Goal: Information Seeking & Learning: Find specific page/section

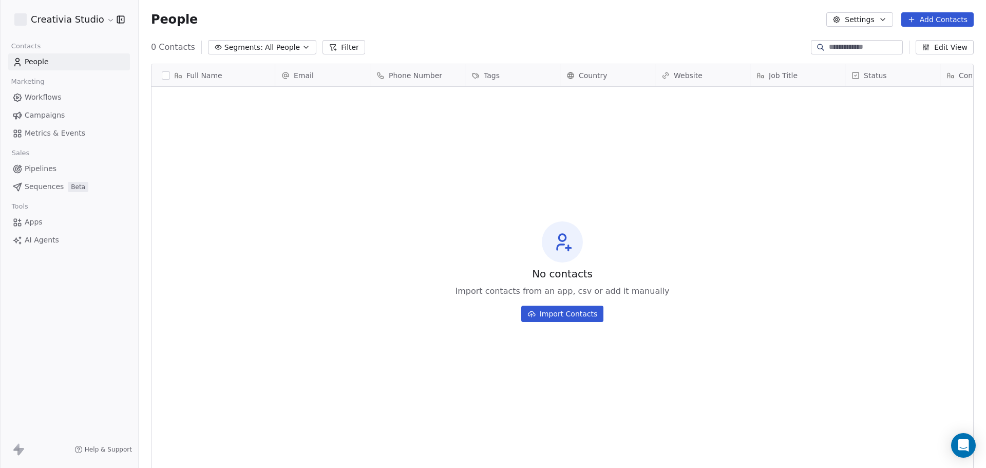
click at [51, 16] on html "Creativia Studio Contacts People Marketing Workflows Campaigns Metrics & Events…" at bounding box center [493, 234] width 986 height 468
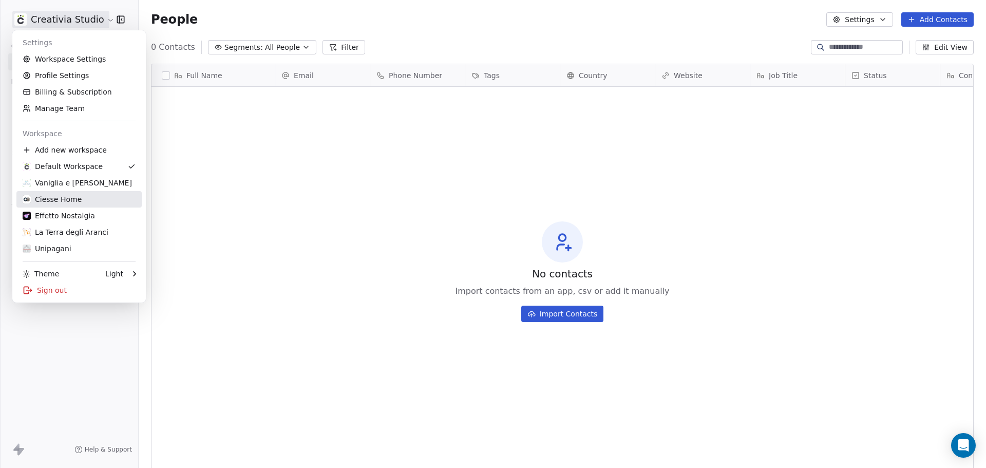
click at [62, 199] on div "Ciesse Home" at bounding box center [52, 199] width 59 height 10
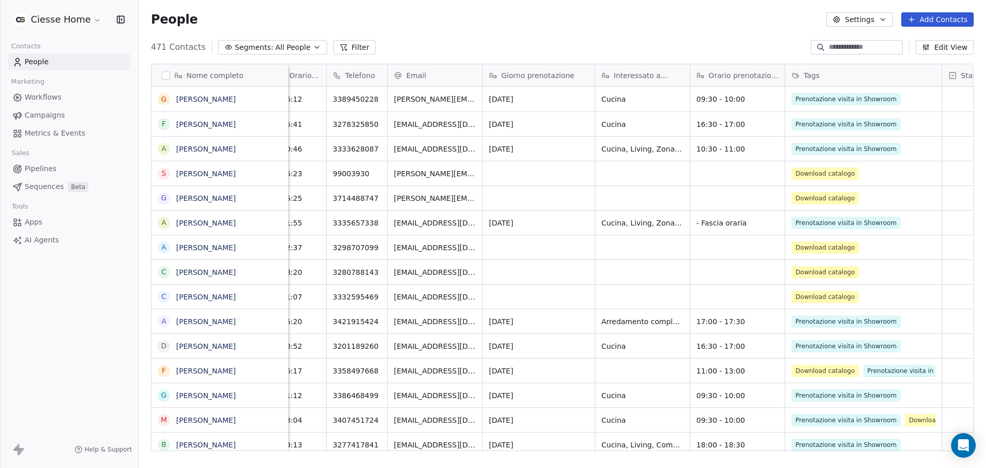
scroll to position [0, 117]
click at [689, 26] on div "People Settings Add Contacts" at bounding box center [562, 19] width 823 height 14
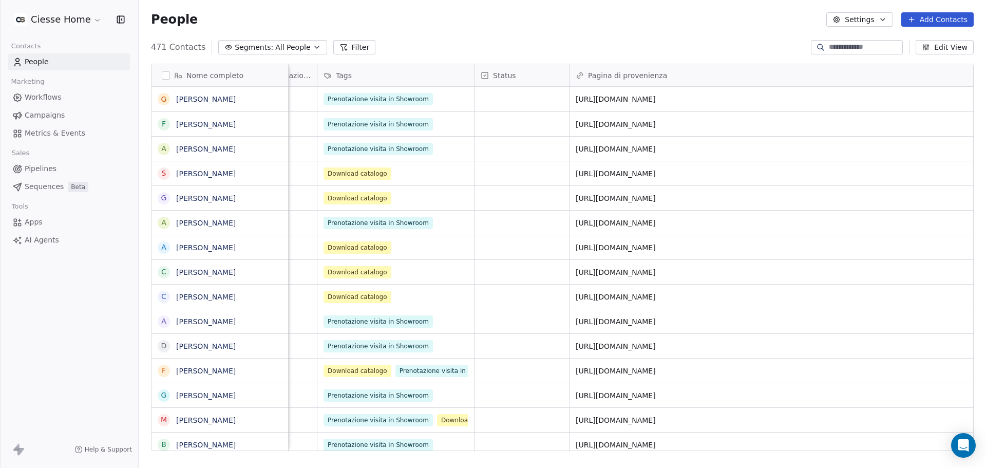
scroll to position [0, 581]
click at [290, 51] on span "All People" at bounding box center [292, 47] width 35 height 11
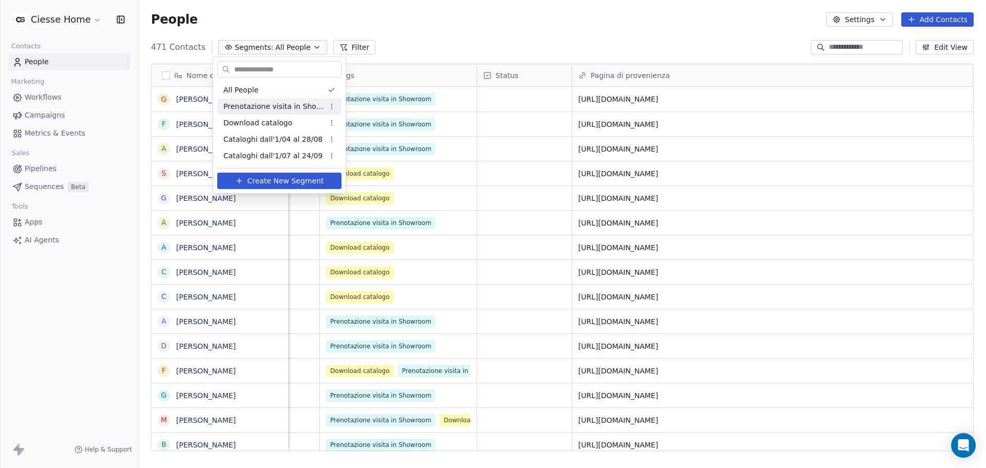
click at [281, 111] on span "Prenotazione visita in Showroom" at bounding box center [273, 106] width 101 height 11
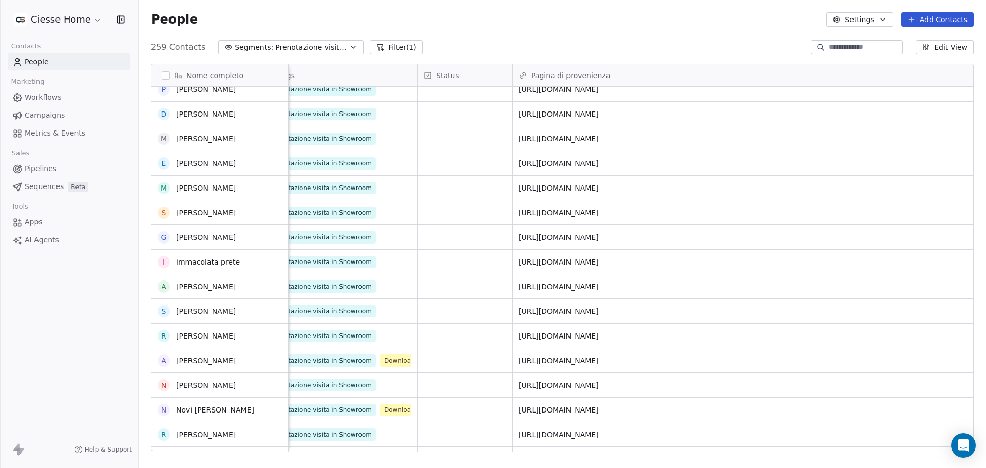
scroll to position [0, 0]
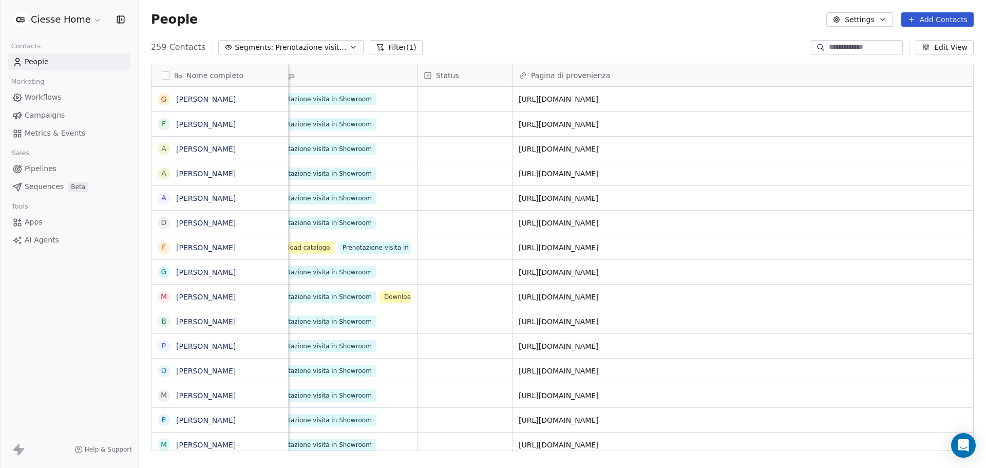
click at [280, 51] on span "Prenotazione visita in Showroom" at bounding box center [311, 47] width 72 height 11
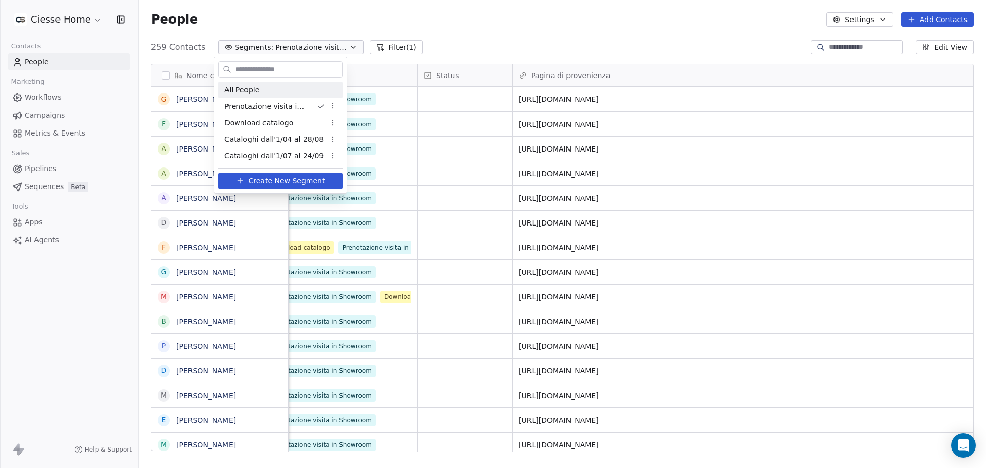
click at [400, 47] on html "Ciesse Home Contacts People Marketing Workflows Campaigns Metrics & Events Sale…" at bounding box center [493, 234] width 986 height 468
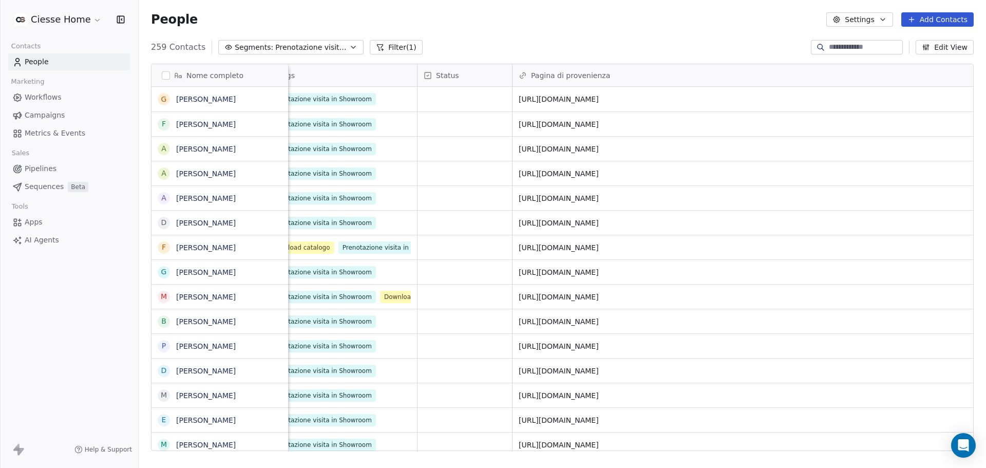
click at [399, 49] on button "Filter (1)" at bounding box center [396, 47] width 53 height 14
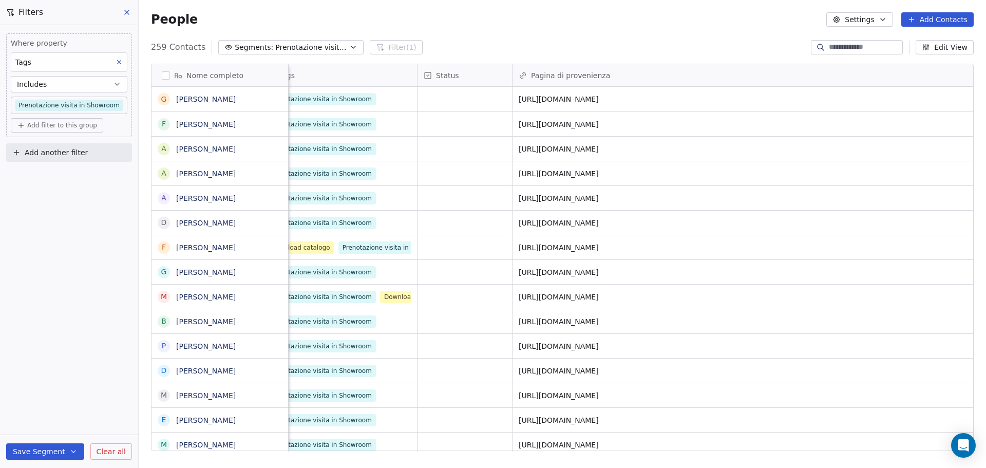
click at [55, 147] on span "Add another filter" at bounding box center [56, 152] width 63 height 11
click at [55, 180] on span "Contact properties" at bounding box center [50, 177] width 67 height 11
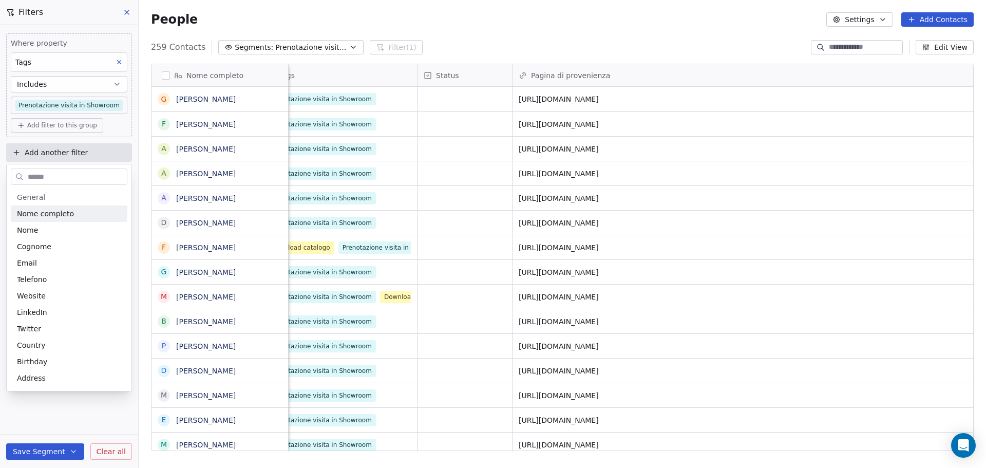
click at [1, 147] on html "Ciesse Home Contacts People Marketing Workflows Campaigns Metrics & Events Sale…" at bounding box center [493, 234] width 986 height 468
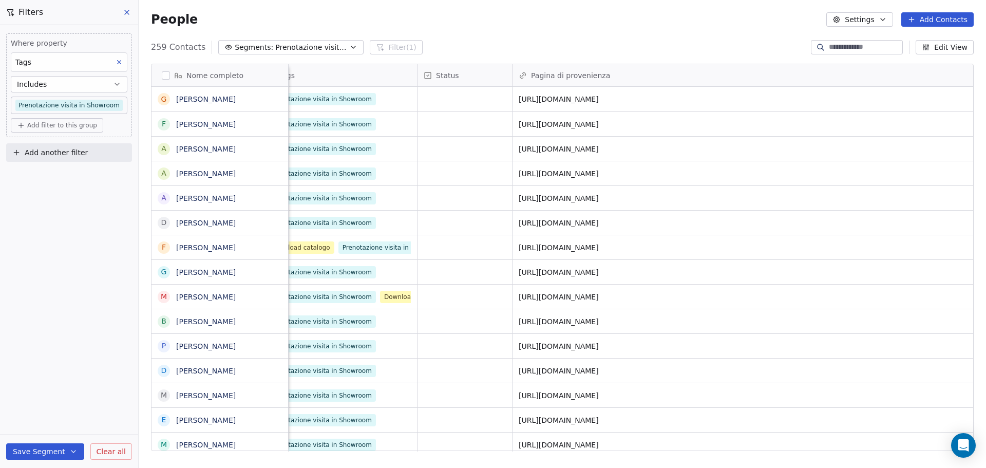
click at [14, 147] on button "Add another filter" at bounding box center [69, 152] width 126 height 18
click at [40, 193] on span "Contact activity" at bounding box center [45, 193] width 57 height 11
click at [62, 157] on html "Ciesse Home Contacts People Marketing Workflows Campaigns Metrics & Events Sale…" at bounding box center [493, 234] width 986 height 468
click at [64, 152] on span "Add another filter" at bounding box center [56, 152] width 63 height 11
click at [64, 174] on span "Contact properties" at bounding box center [50, 177] width 67 height 11
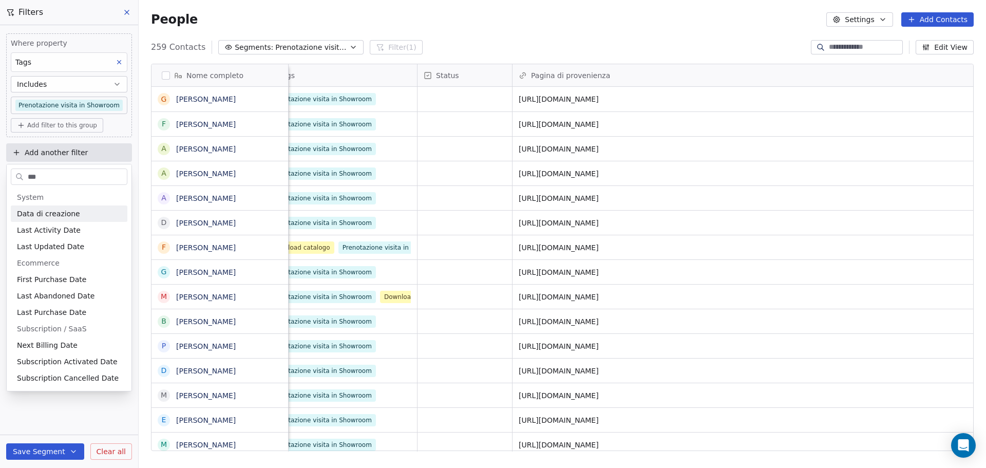
type input "***"
click at [60, 211] on span "Data di creazione" at bounding box center [48, 214] width 63 height 10
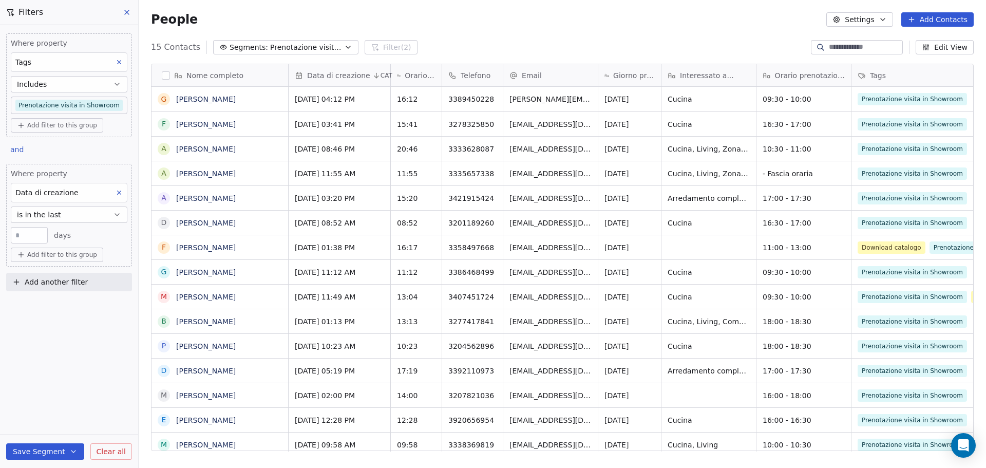
click at [46, 190] on span "Data di creazione" at bounding box center [46, 192] width 63 height 8
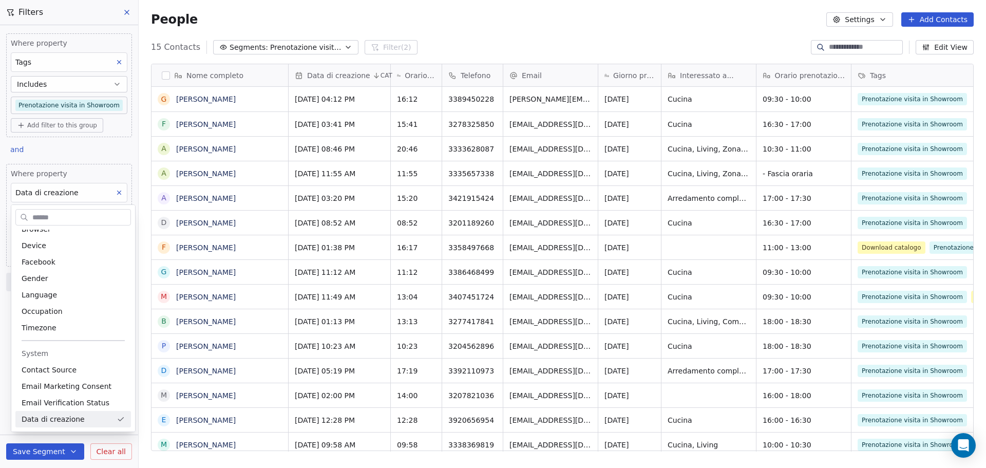
click at [46, 190] on html "Ciesse Home Contacts People Marketing Workflows Campaigns Metrics & Events Sale…" at bounding box center [493, 234] width 986 height 468
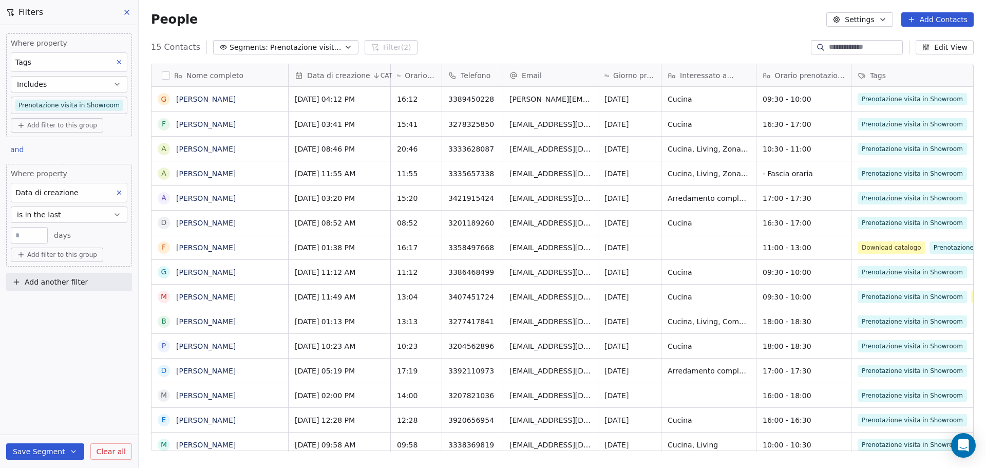
click at [55, 218] on span "is in the last" at bounding box center [39, 215] width 44 height 10
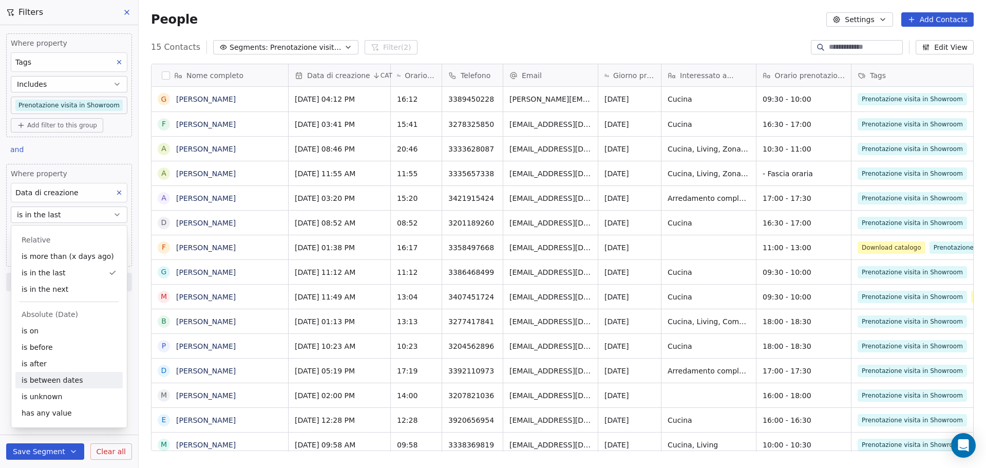
click at [67, 382] on div "is between dates" at bounding box center [68, 380] width 107 height 16
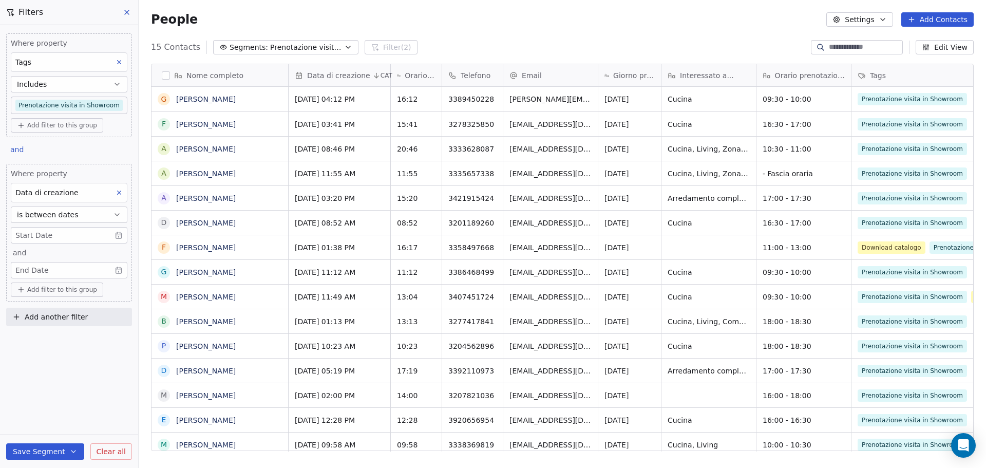
click at [43, 233] on body "Ciesse Home Contacts People Marketing Workflows Campaigns Metrics & Events Sale…" at bounding box center [493, 234] width 986 height 468
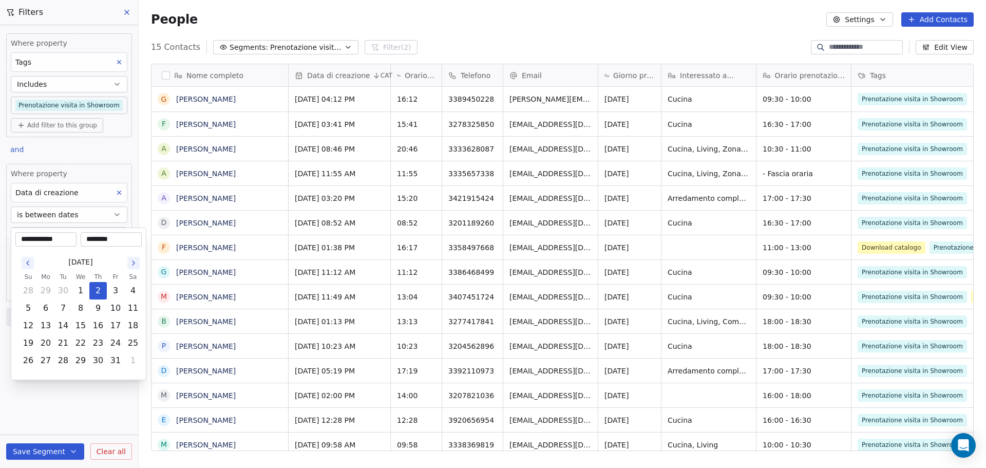
click at [30, 262] on icon "Go to the Previous Month" at bounding box center [28, 263] width 8 height 8
click at [45, 290] on button "1" at bounding box center [45, 290] width 16 height 16
type input "**********"
click at [55, 395] on html "Ciesse Home Contacts People Marketing Workflows Campaigns Metrics & Events Sale…" at bounding box center [493, 234] width 986 height 468
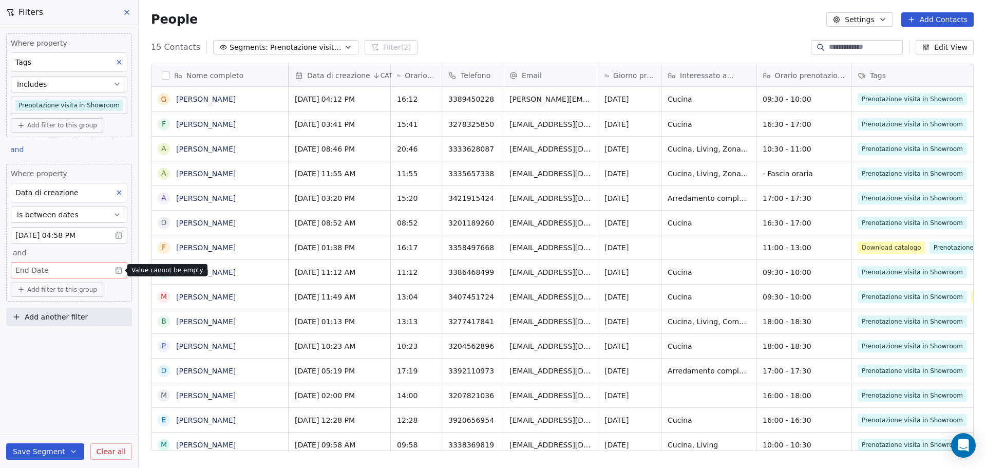
click at [50, 272] on body "Ciesse Home Contacts People Marketing Workflows Campaigns Metrics & Events Sale…" at bounding box center [493, 234] width 986 height 468
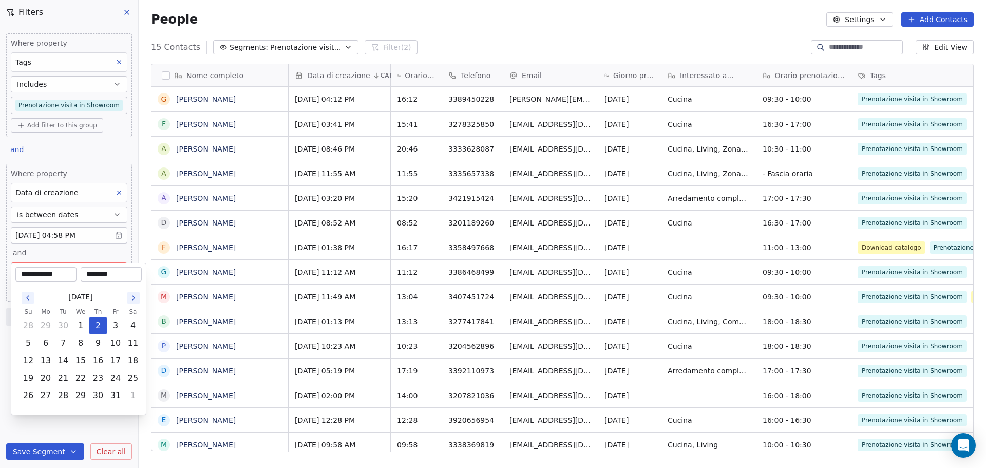
click at [28, 297] on icon "Go to the Previous Month" at bounding box center [28, 298] width 8 height 8
click at [65, 391] on button "30" at bounding box center [63, 395] width 16 height 16
type input "**********"
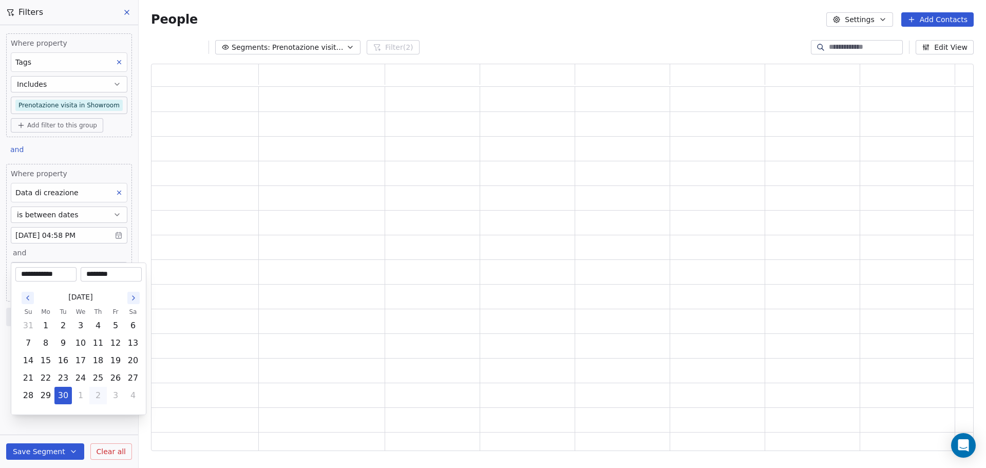
click at [53, 423] on html "**********" at bounding box center [493, 234] width 986 height 468
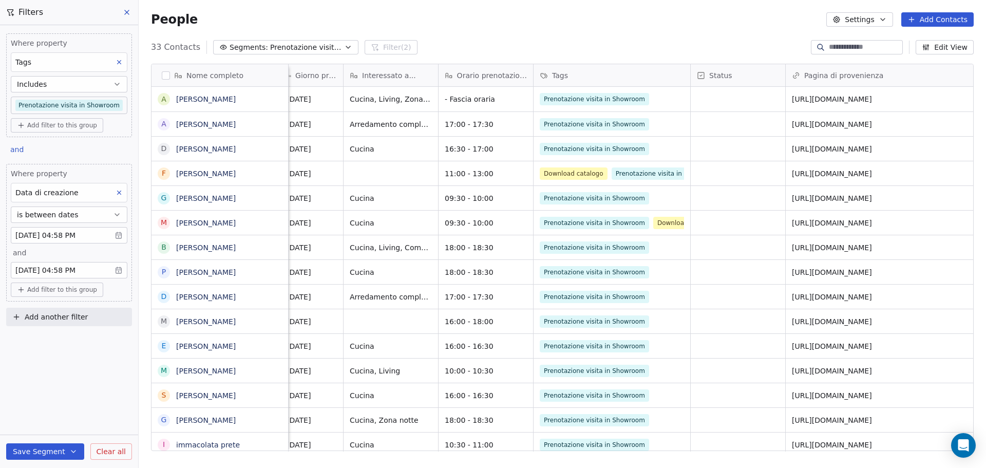
scroll to position [0, 334]
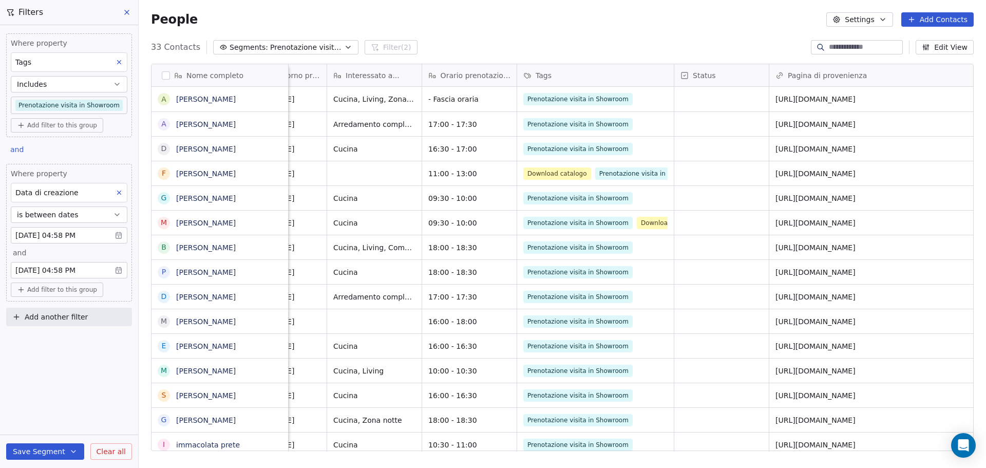
click at [44, 312] on span "Add another filter" at bounding box center [56, 317] width 63 height 11
click at [45, 344] on span "Contact properties" at bounding box center [50, 341] width 67 height 11
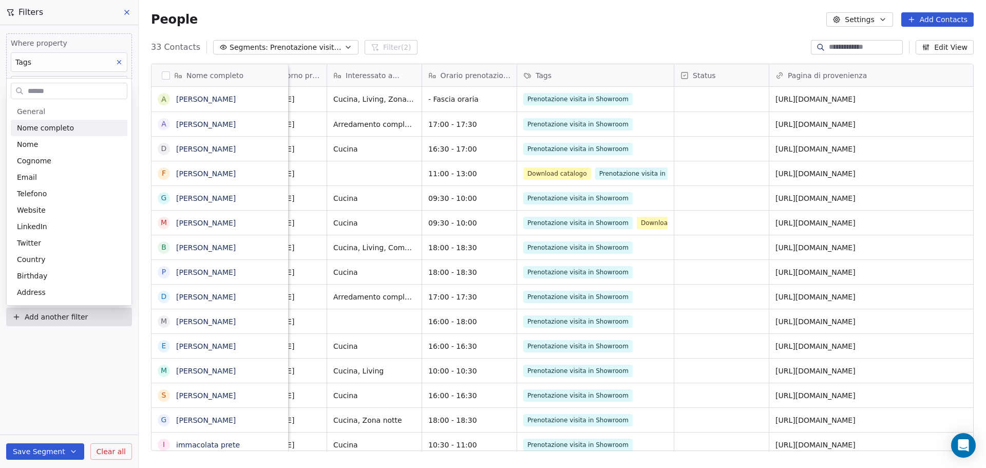
click at [58, 92] on input "text" at bounding box center [76, 91] width 101 height 15
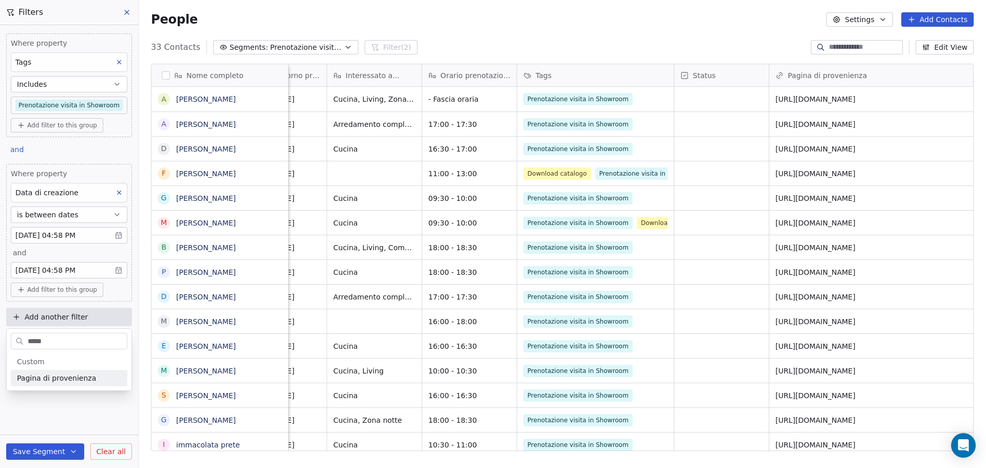
type input "*****"
click at [54, 378] on span "Pagina di provenienza" at bounding box center [56, 378] width 79 height 10
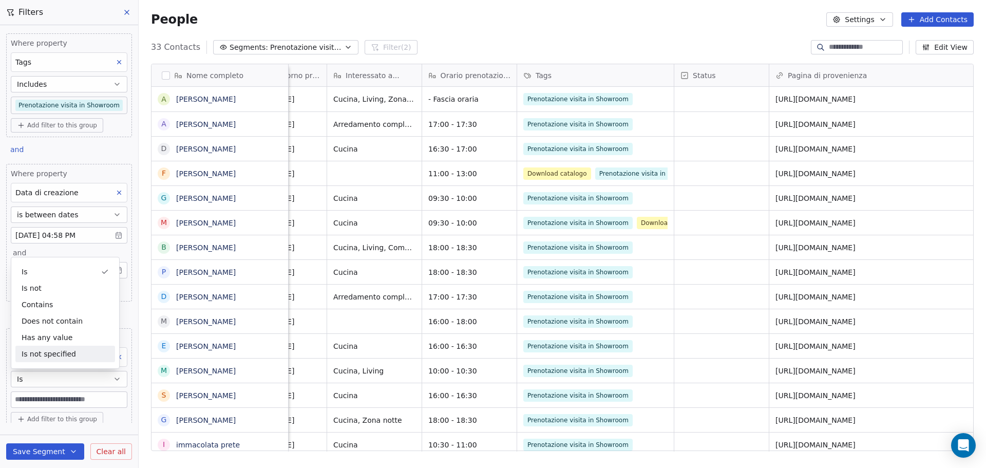
click at [2, 392] on div "Where property Tags Includes Prenotazione visita in Showroom Add filter to this…" at bounding box center [69, 224] width 138 height 398
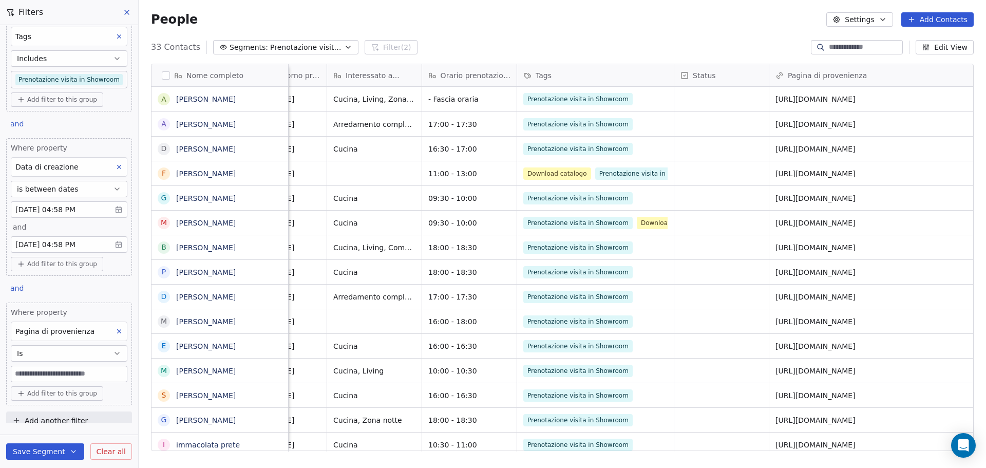
scroll to position [37, 0]
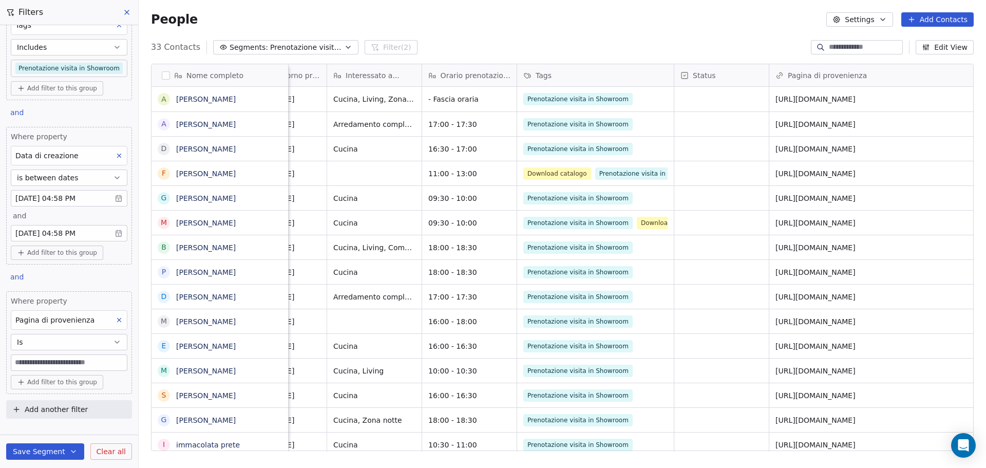
click at [58, 366] on input at bounding box center [69, 362] width 116 height 15
click at [59, 345] on button "Is" at bounding box center [69, 342] width 117 height 16
click at [46, 268] on div "Contains" at bounding box center [65, 267] width 100 height 16
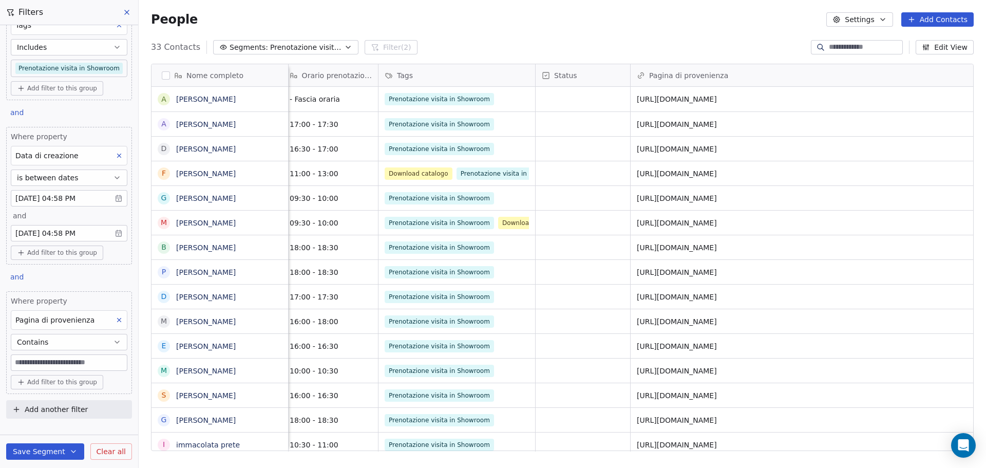
scroll to position [0, 474]
click at [51, 363] on input at bounding box center [69, 362] width 116 height 15
type input "***"
click at [2, 376] on div "Where property Tags Includes Prenotazione visita in Showroom Add filter to this…" at bounding box center [69, 187] width 138 height 398
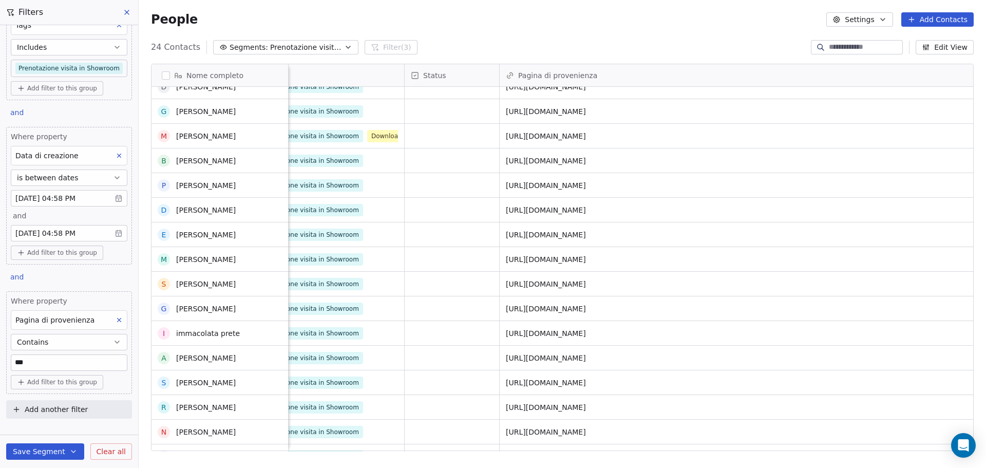
scroll to position [22, 0]
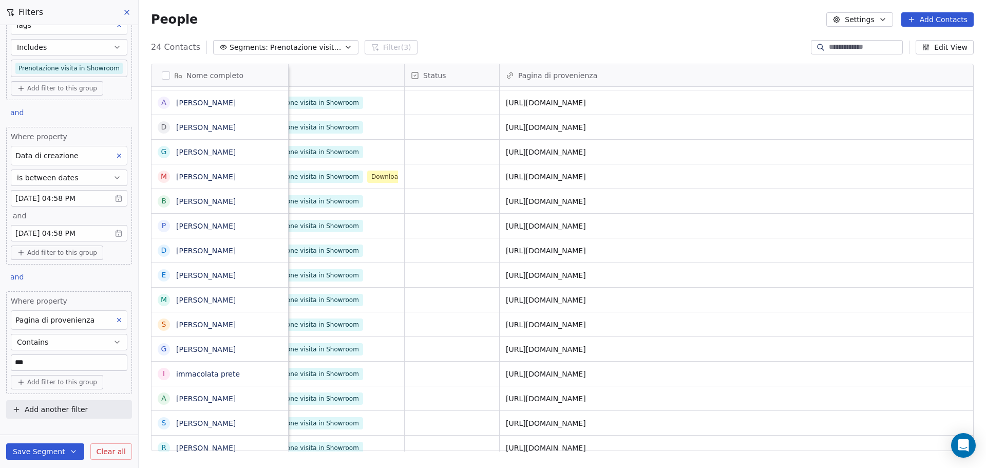
click at [60, 185] on button "is between dates" at bounding box center [69, 177] width 117 height 16
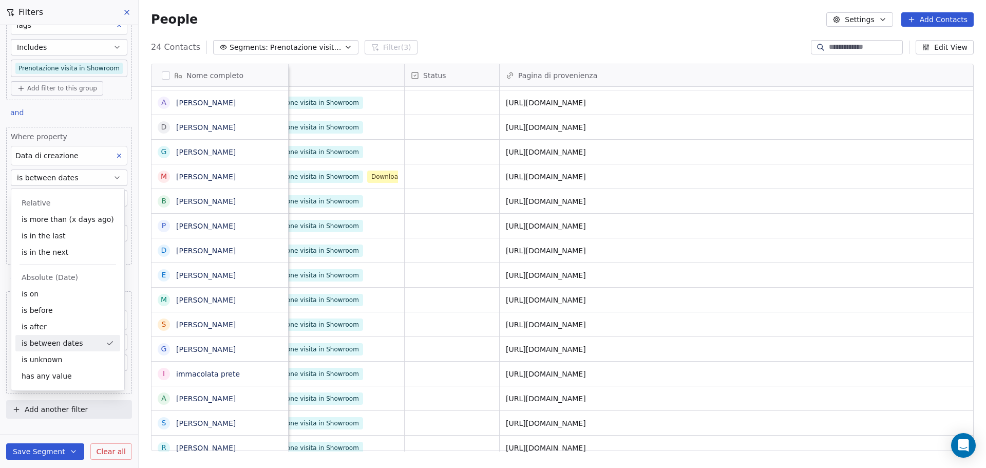
click at [0, 185] on div "Where property Tags Includes Prenotazione visita in Showroom Add filter to this…" at bounding box center [69, 187] width 138 height 398
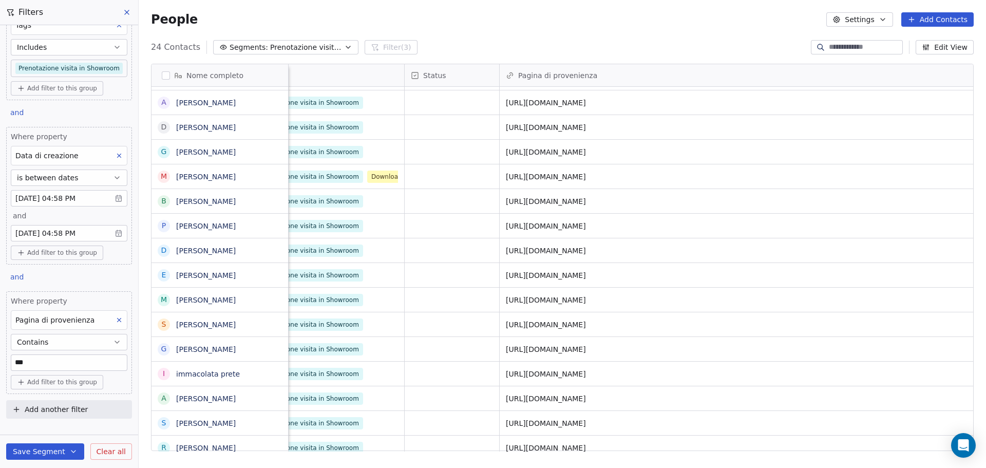
click at [26, 197] on body "Ciesse Home Contacts People Marketing Workflows Campaigns Metrics & Events Sale…" at bounding box center [493, 234] width 986 height 468
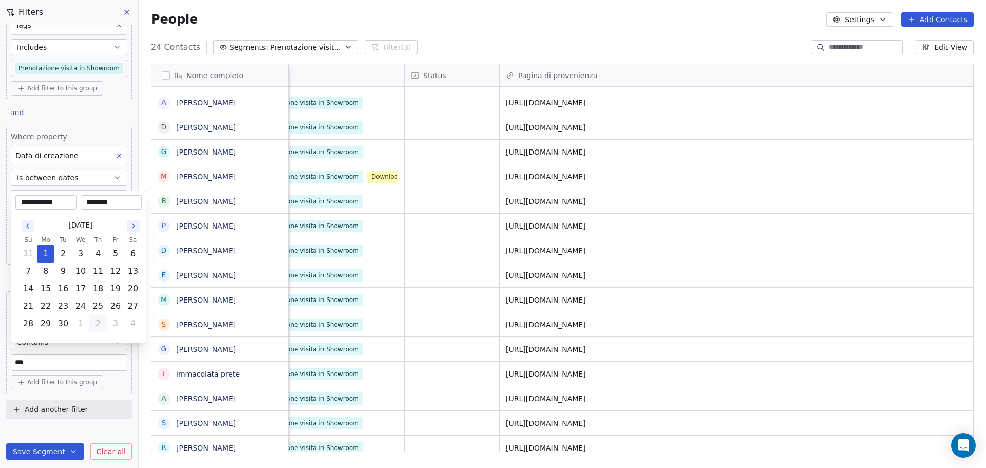
click at [131, 227] on icon "Go to the Next Month" at bounding box center [133, 226] width 8 height 8
click at [82, 254] on button "1" at bounding box center [80, 254] width 16 height 16
type input "**********"
click at [0, 215] on html "Ciesse Home Contacts People Marketing Workflows Campaigns Metrics & Events Sale…" at bounding box center [493, 234] width 986 height 468
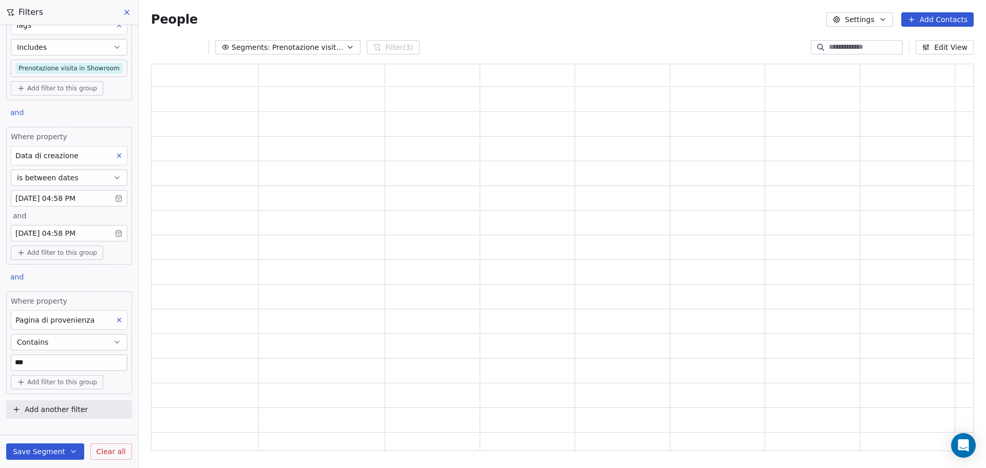
scroll to position [379, 815]
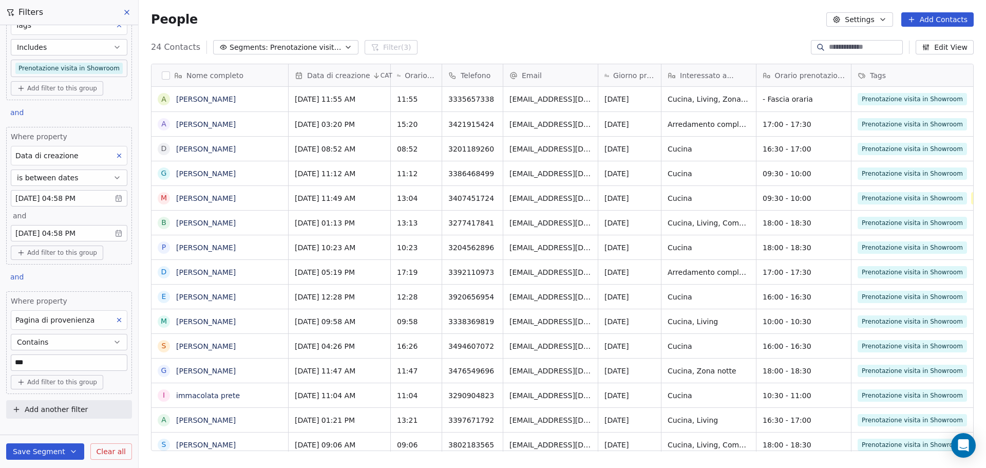
click at [43, 236] on body "Ciesse Home Contacts People Marketing Workflows Campaigns Metrics & Events Sale…" at bounding box center [493, 234] width 986 height 468
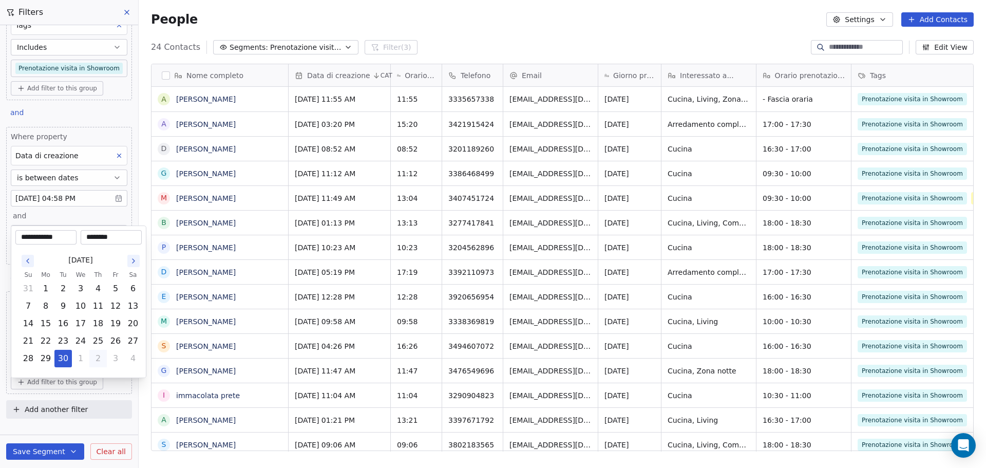
click at [130, 261] on icon "Go to the Next Month" at bounding box center [133, 261] width 8 height 8
click at [115, 290] on button "3" at bounding box center [115, 288] width 16 height 16
click at [99, 293] on button "2" at bounding box center [98, 288] width 16 height 16
type input "**********"
click at [0, 371] on html "Ciesse Home Contacts People Marketing Workflows Campaigns Metrics & Events Sale…" at bounding box center [493, 234] width 986 height 468
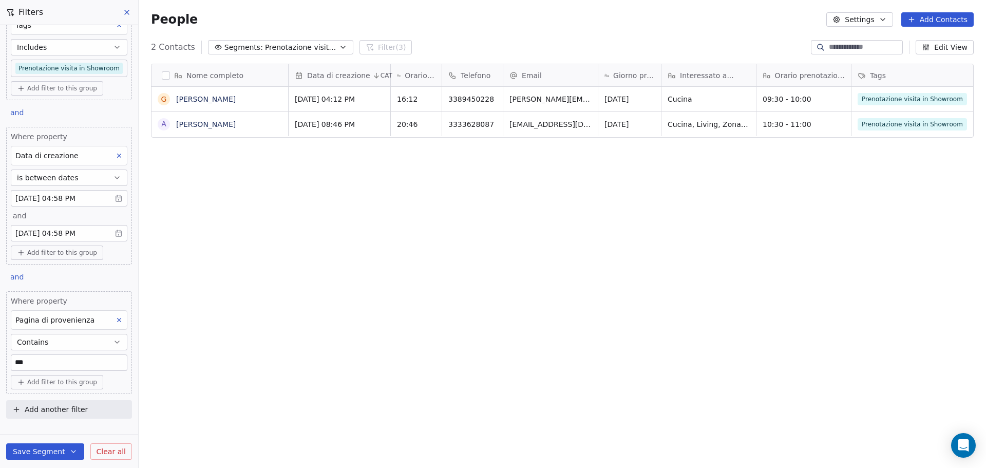
click at [118, 320] on icon at bounding box center [120, 320] width 4 height 4
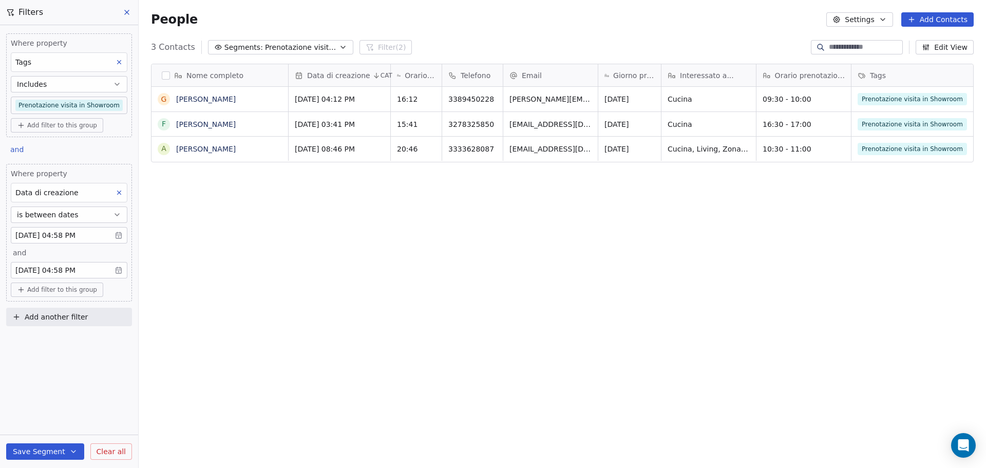
click at [597, 327] on div "Nome completo G [PERSON_NAME] F [PERSON_NAME] A [PERSON_NAME] Data di creazione…" at bounding box center [562, 261] width 847 height 412
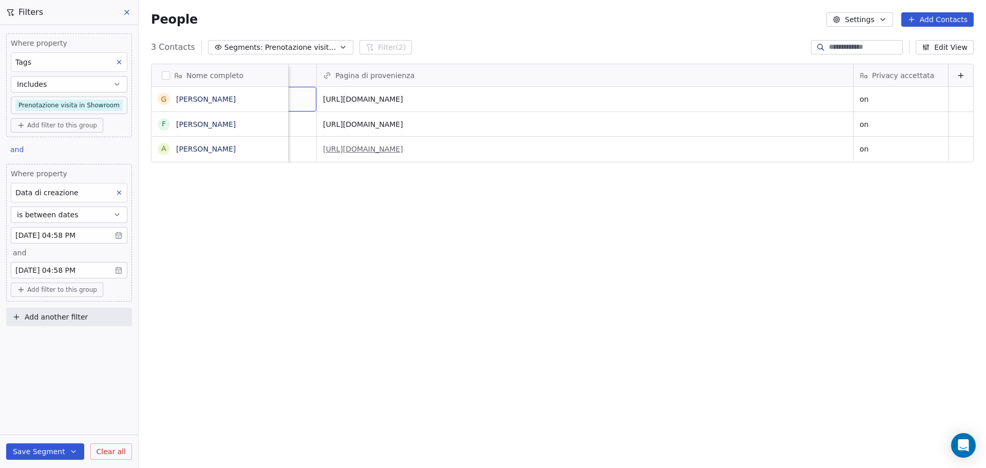
scroll to position [0, 720]
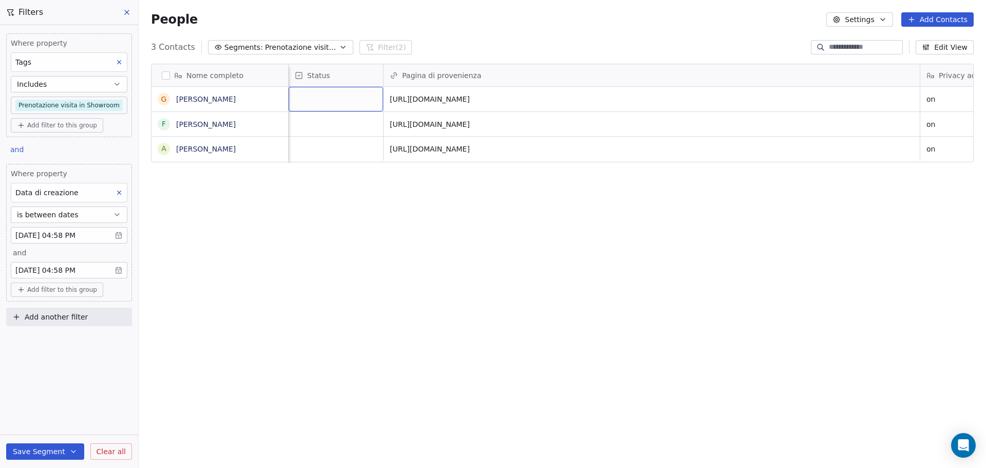
click at [625, 238] on div "Nome completo G [PERSON_NAME] F [PERSON_NAME] A [PERSON_NAME] Interessato a... …" at bounding box center [562, 261] width 847 height 412
click at [126, 19] on button at bounding box center [127, 12] width 15 height 14
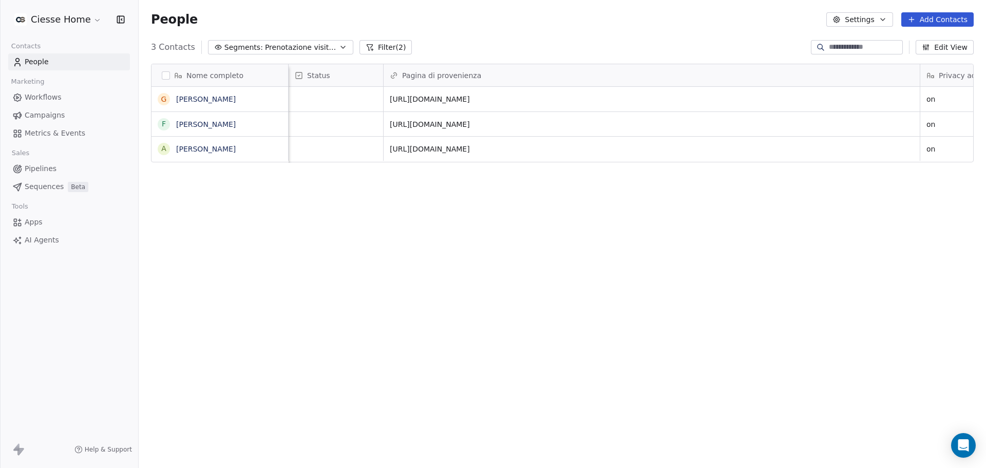
click at [385, 44] on button "Filter (2)" at bounding box center [386, 47] width 53 height 14
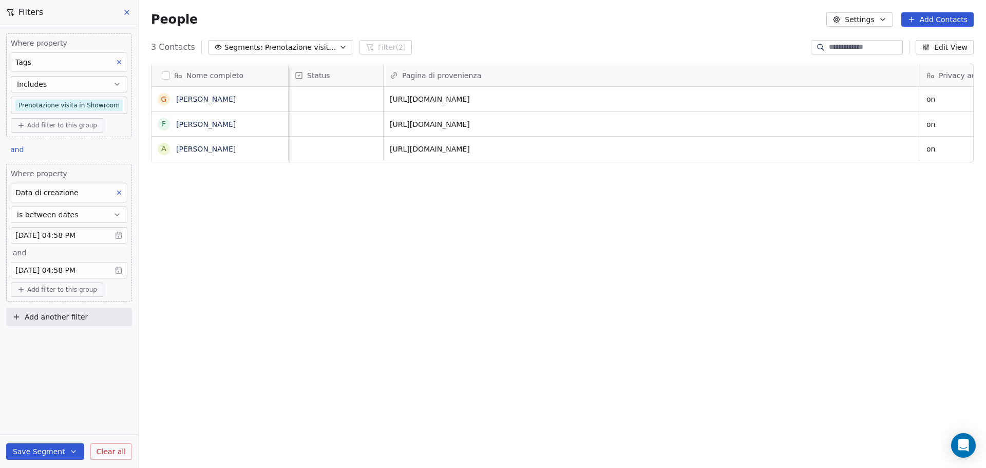
click at [120, 190] on icon at bounding box center [119, 192] width 7 height 7
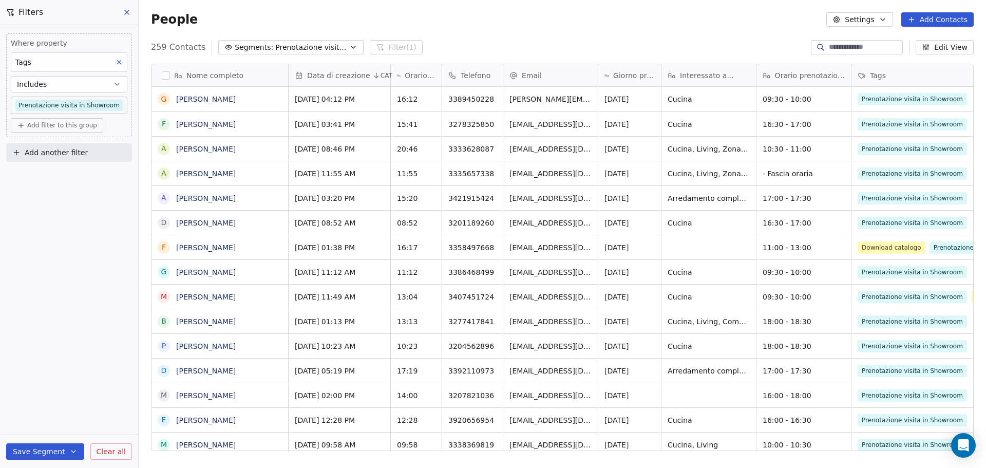
scroll to position [404, 840]
click at [832, 42] on div at bounding box center [857, 47] width 92 height 14
type input "*****"
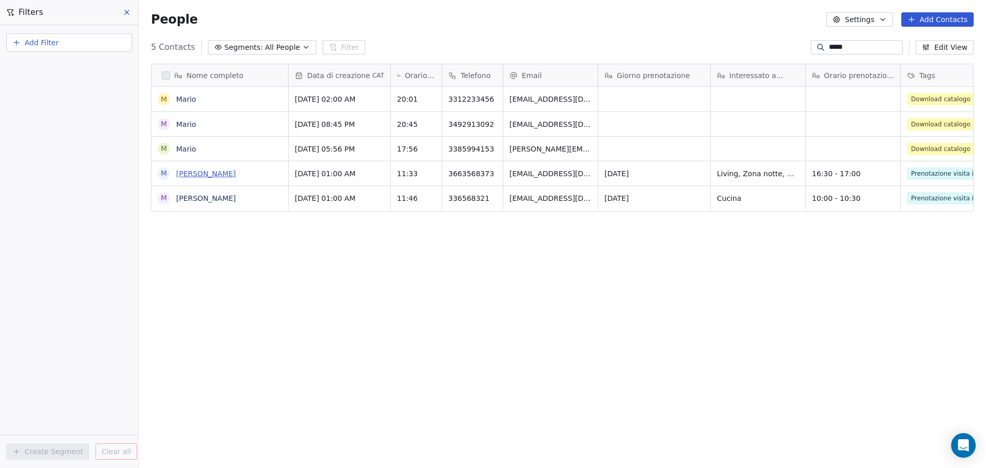
click at [205, 171] on link "[PERSON_NAME]" at bounding box center [206, 173] width 60 height 8
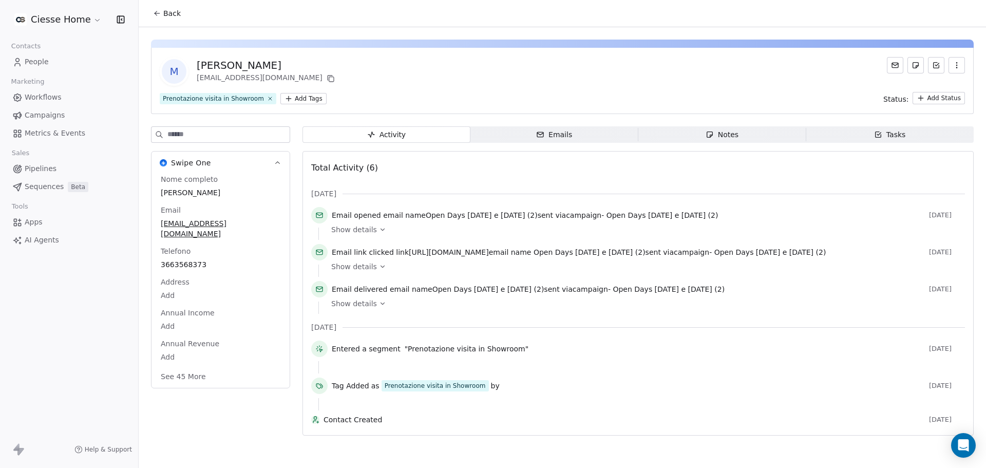
click at [355, 304] on span "Show details" at bounding box center [354, 303] width 46 height 10
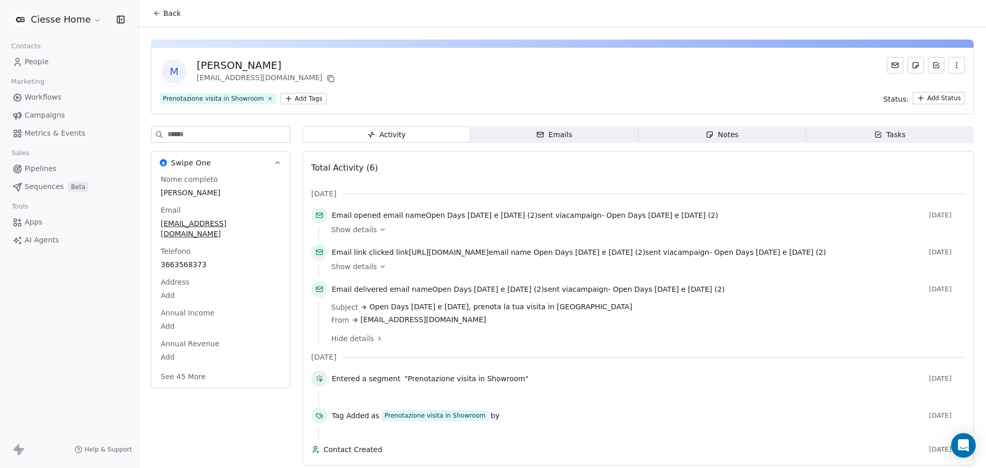
click at [84, 23] on html "Ciesse Home Contacts People Marketing Workflows Campaigns Metrics & Events Sale…" at bounding box center [493, 234] width 986 height 468
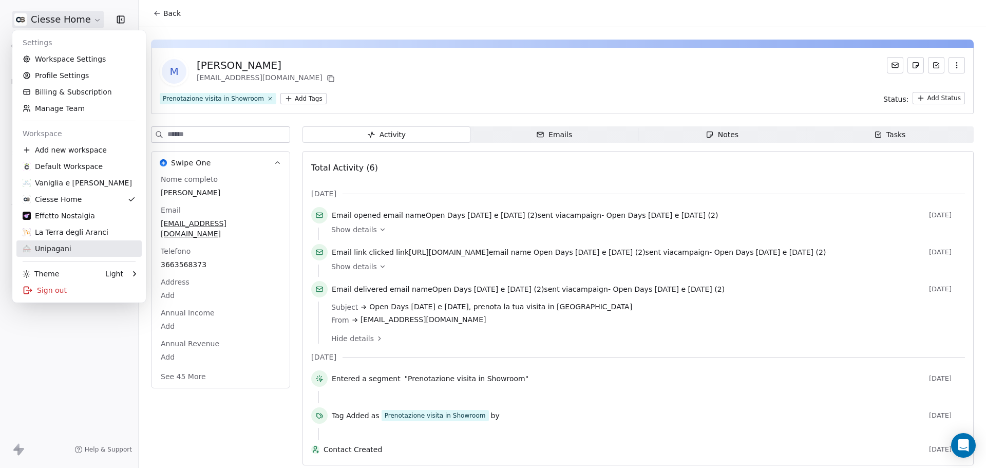
click at [84, 252] on div "Unipagani" at bounding box center [79, 248] width 113 height 10
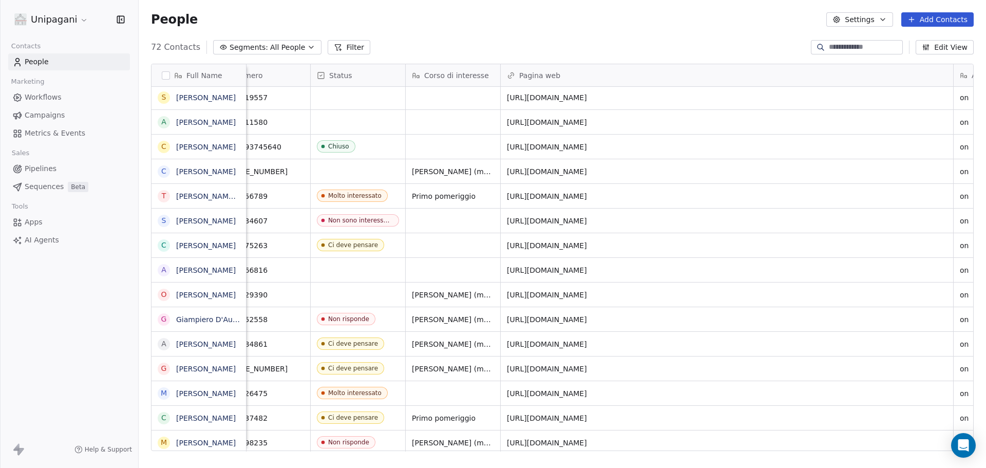
scroll to position [0, 337]
click at [187, 146] on link "[PERSON_NAME]" at bounding box center [206, 147] width 60 height 8
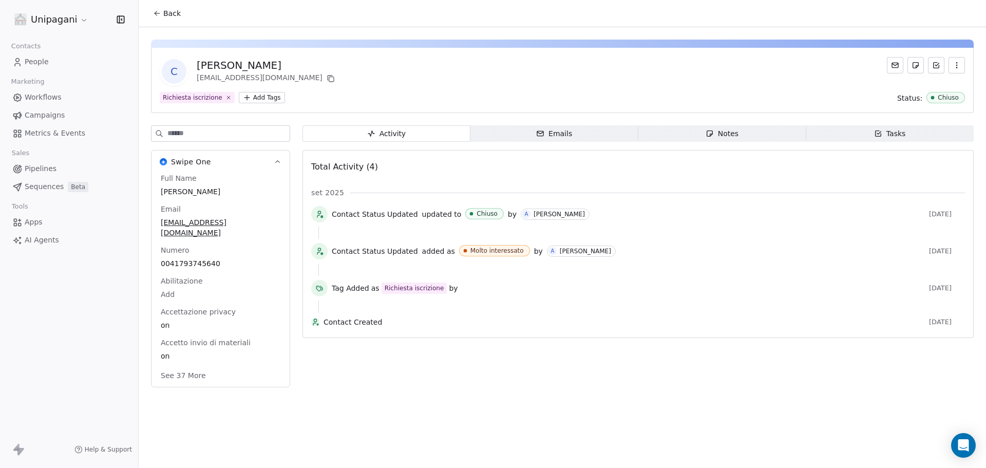
click at [30, 58] on span "People" at bounding box center [37, 61] width 24 height 11
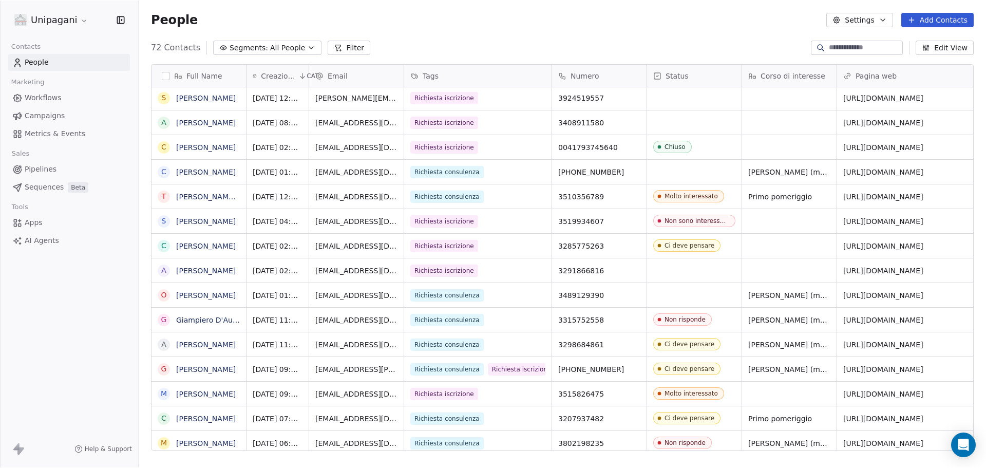
scroll to position [8, 8]
